Goal: Entertainment & Leisure: Consume media (video, audio)

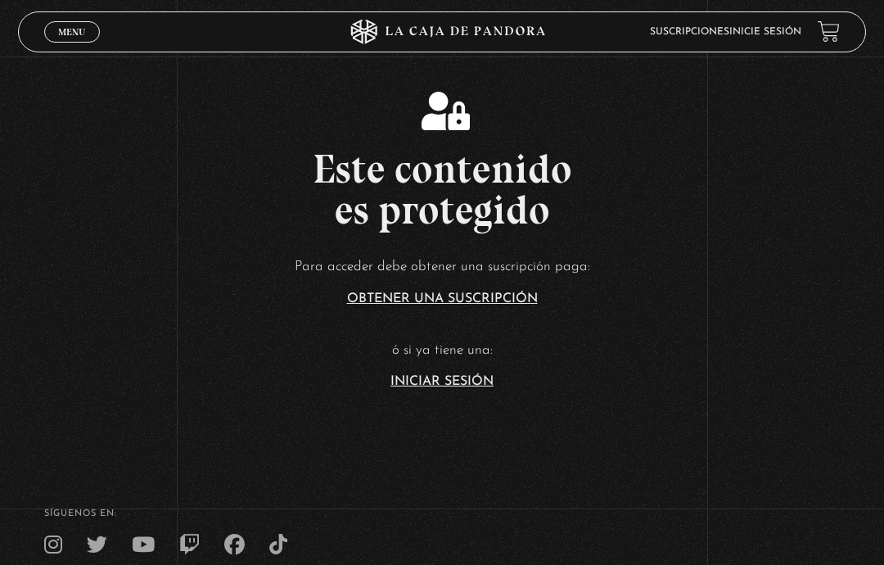
click at [469, 388] on link "Iniciar Sesión" at bounding box center [441, 381] width 103 height 13
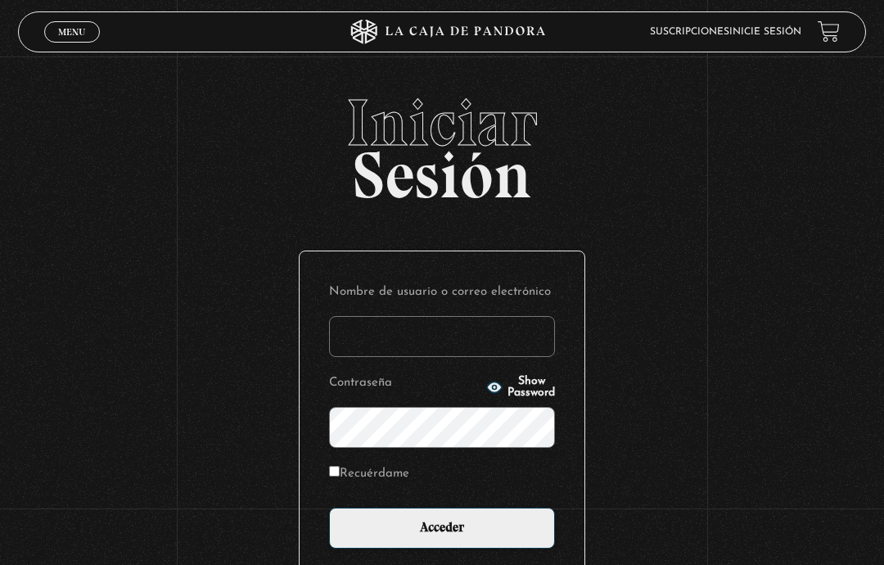
click at [547, 338] on input "Nombre de usuario o correo electrónico" at bounding box center [442, 336] width 226 height 41
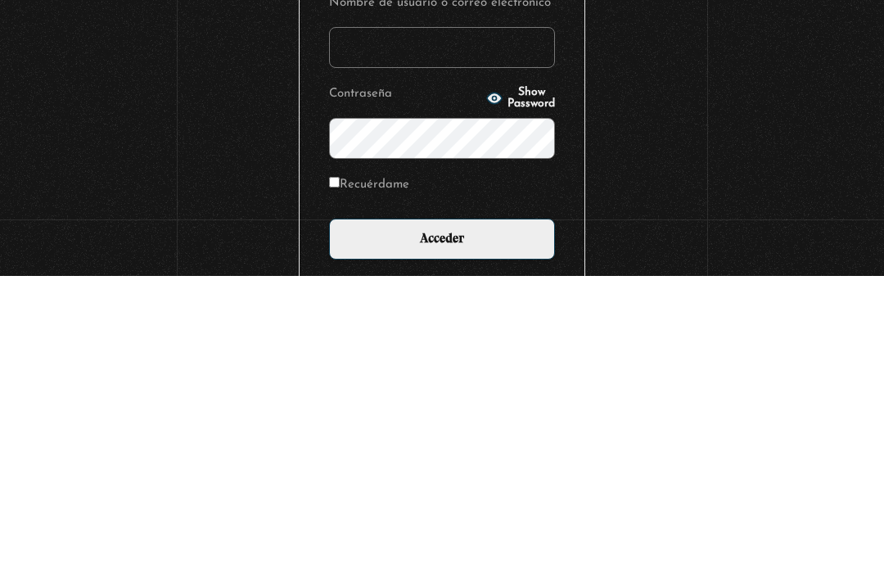
type input "abril980424@gmail.com"
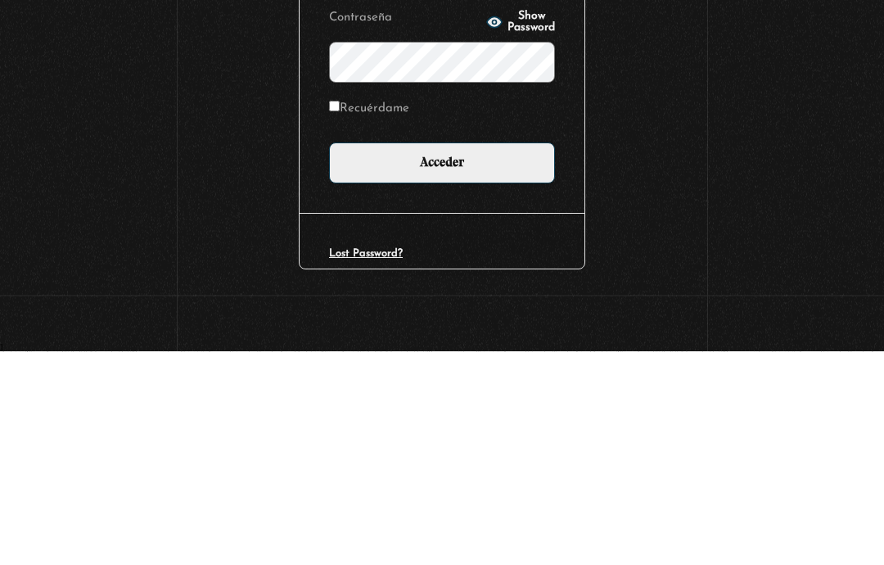
click at [382, 311] on label "Recuérdame" at bounding box center [369, 322] width 80 height 22
click at [340, 314] on input "Recuérdame" at bounding box center [334, 319] width 11 height 11
checkbox input "true"
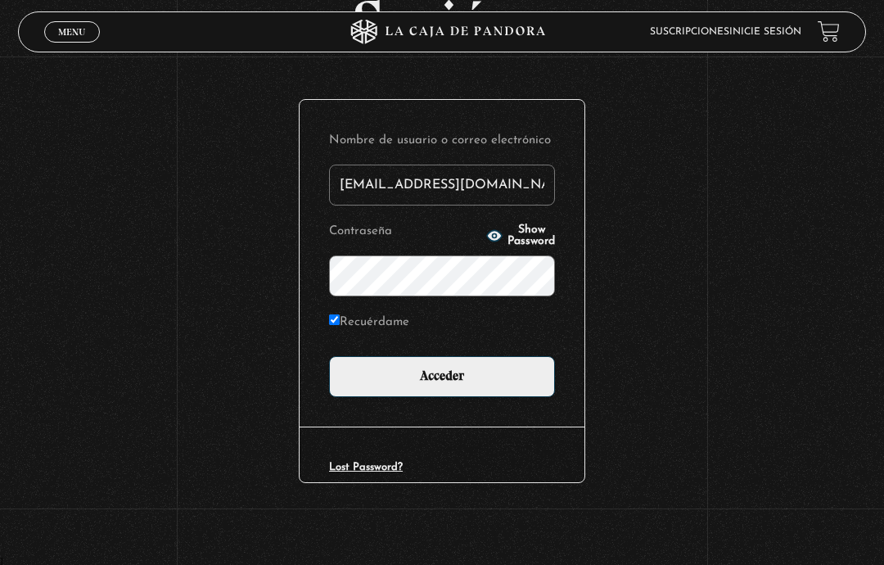
click at [526, 218] on form "Nombre de usuario o correo electrónico abril980424@gmail.com Contraseña Show Pa…" at bounding box center [442, 263] width 226 height 268
click at [527, 227] on button "Show Password" at bounding box center [520, 235] width 69 height 23
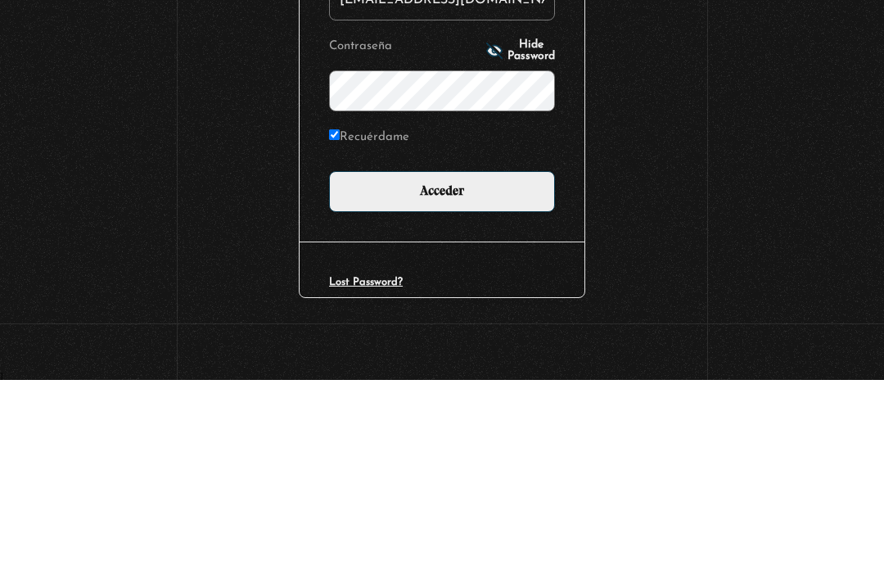
click at [691, 101] on div "Iniciar Sesión Nombre de usuario o correo electrónico abril980424@gmail.com Con…" at bounding box center [442, 248] width 884 height 618
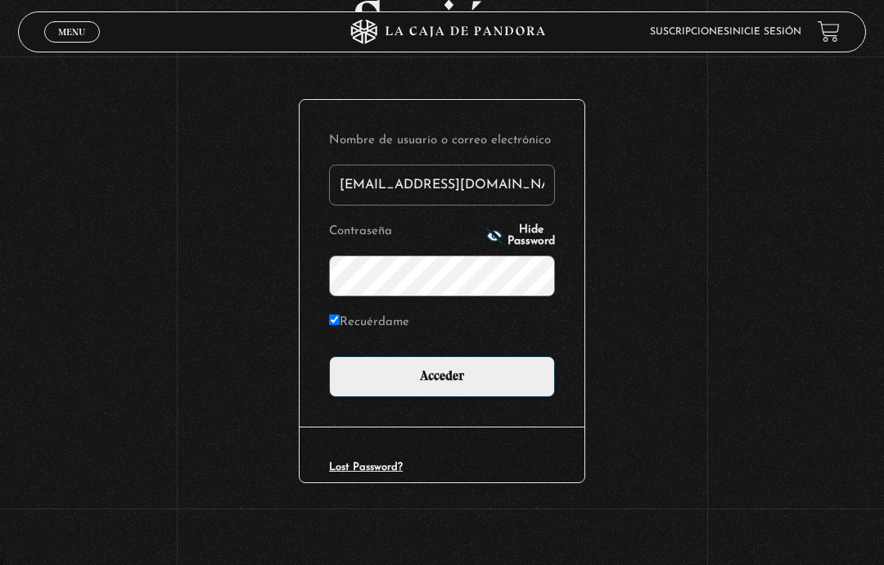
click at [457, 375] on input "Acceder" at bounding box center [442, 376] width 226 height 41
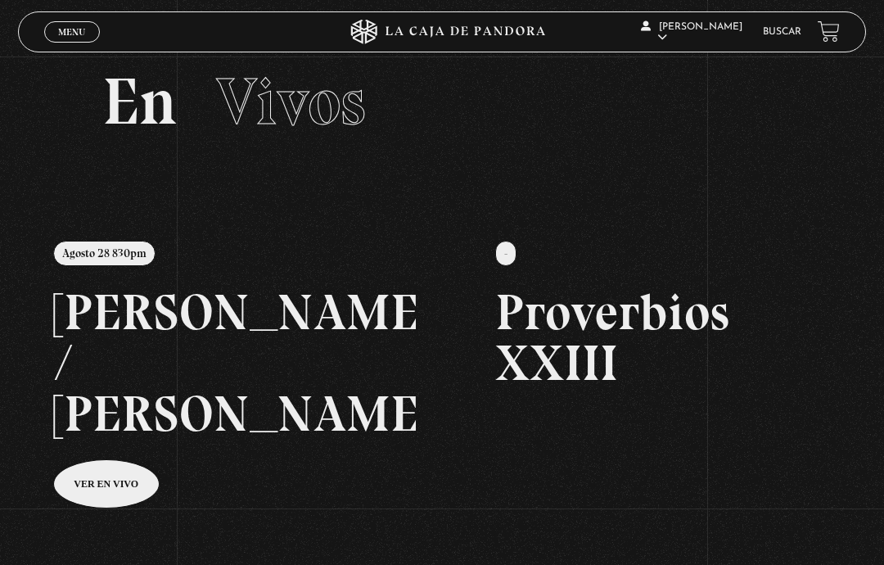
scroll to position [29, 0]
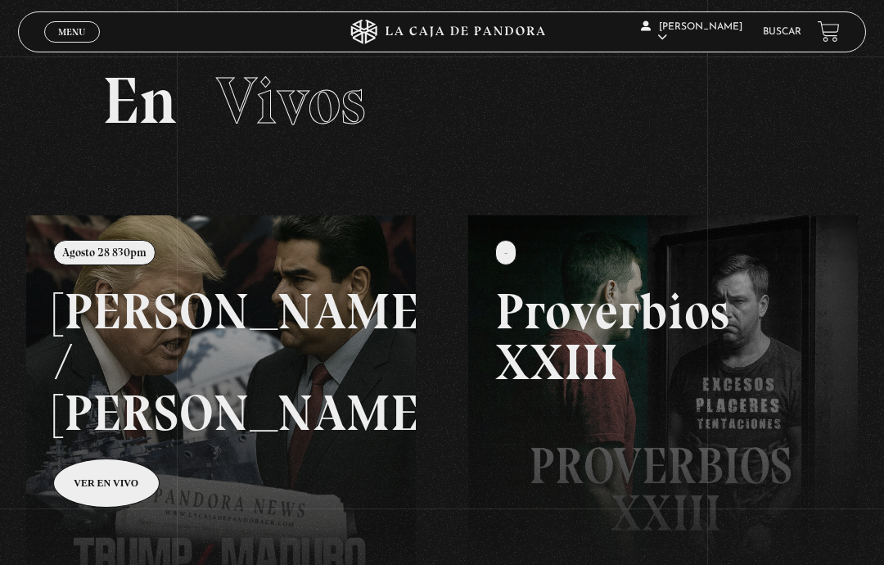
click at [62, 43] on span "Cerrar" at bounding box center [72, 46] width 38 height 11
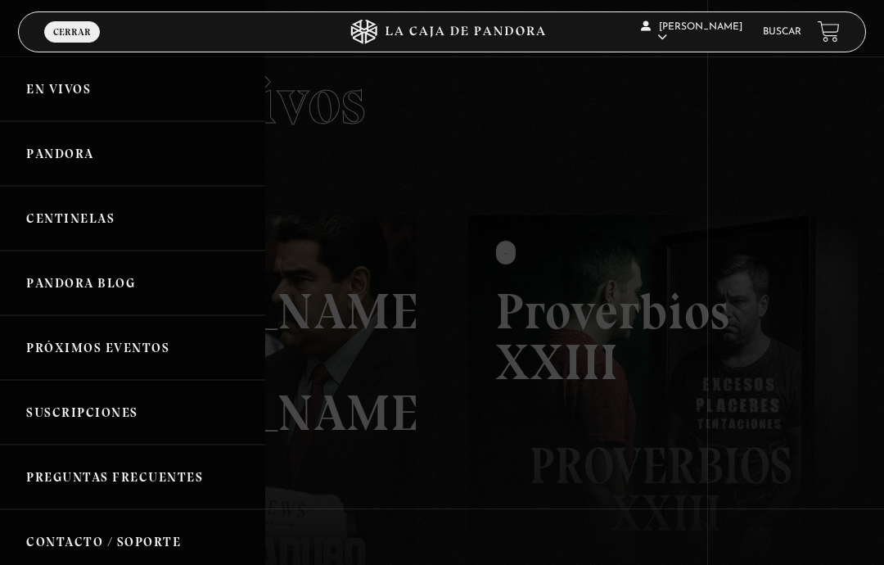
click at [159, 148] on link "Pandora" at bounding box center [132, 153] width 265 height 65
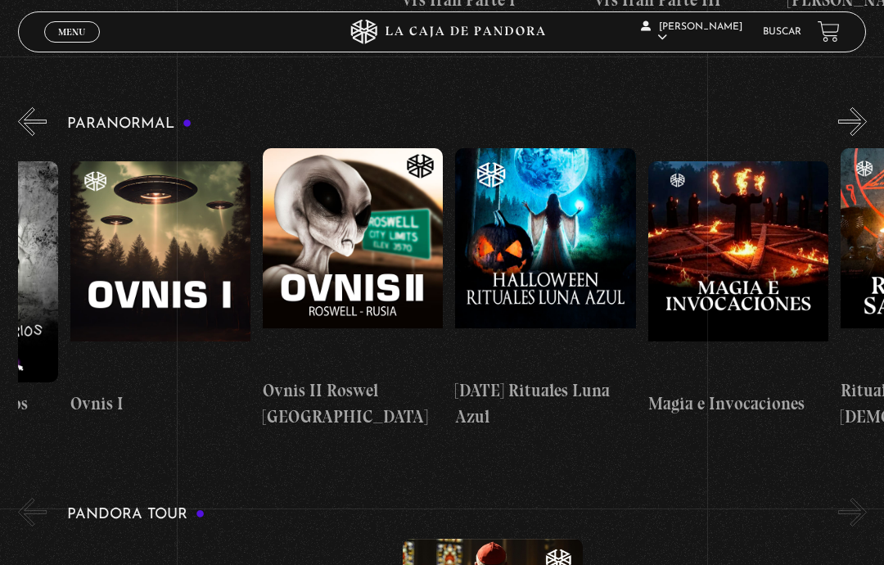
scroll to position [0, 1103]
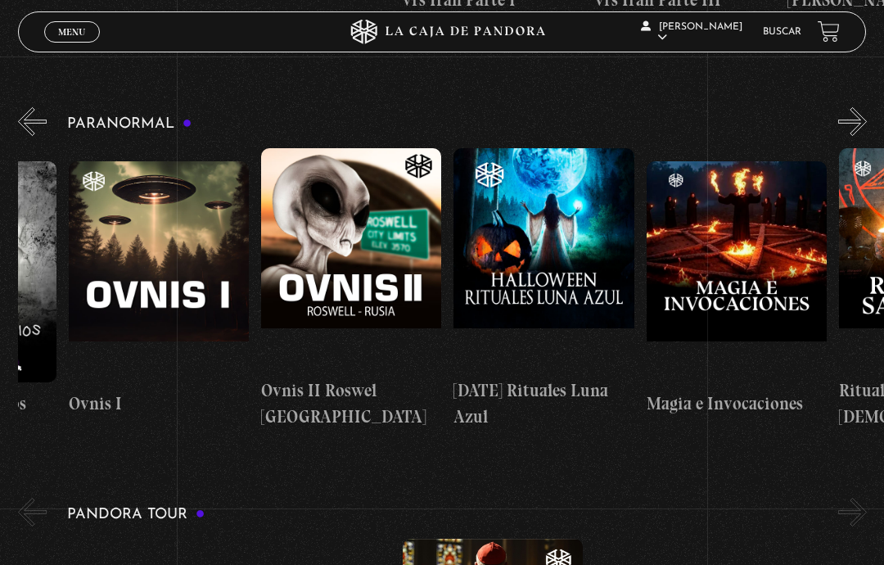
click at [565, 248] on figure at bounding box center [543, 258] width 180 height 221
